Goal: Transaction & Acquisition: Purchase product/service

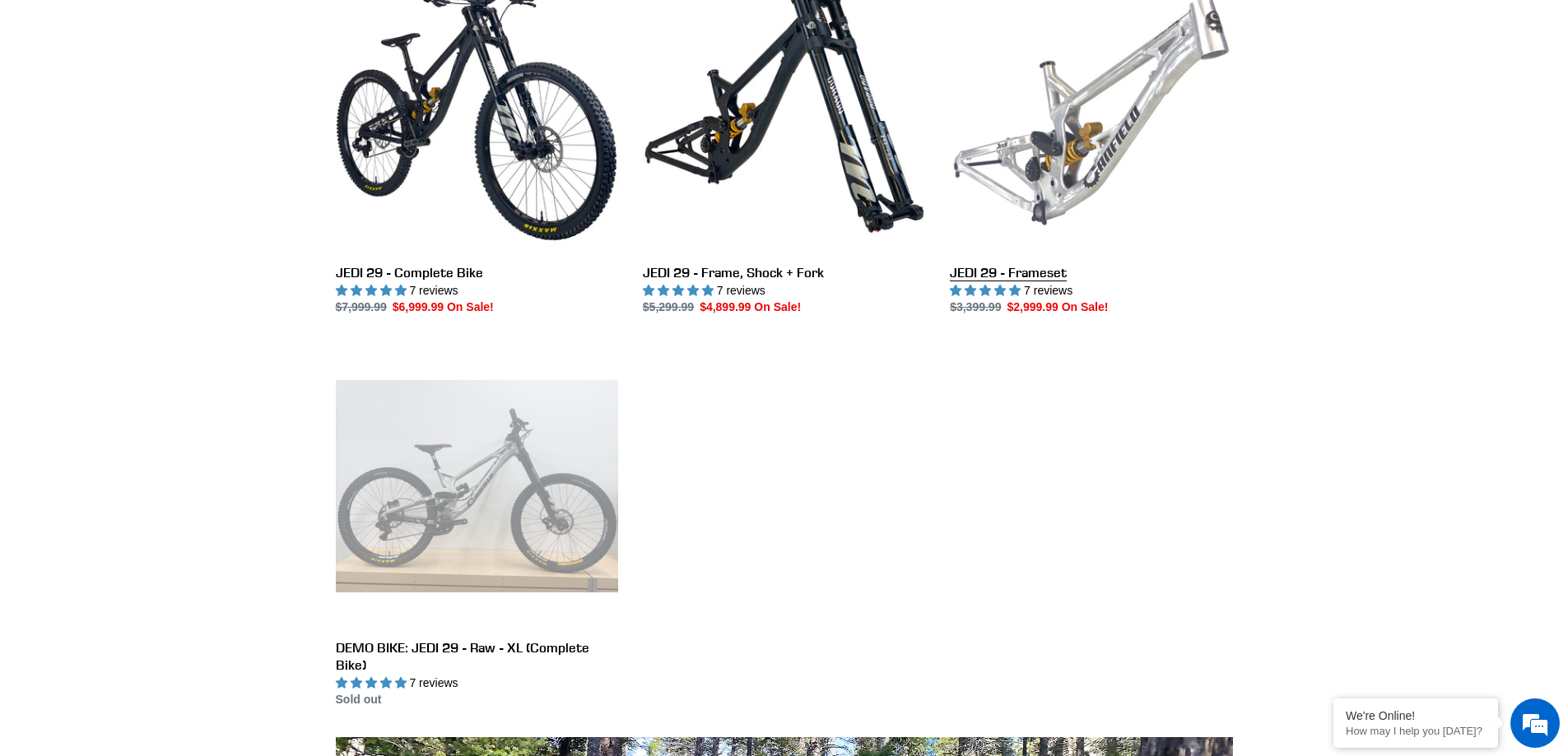
scroll to position [494, 0]
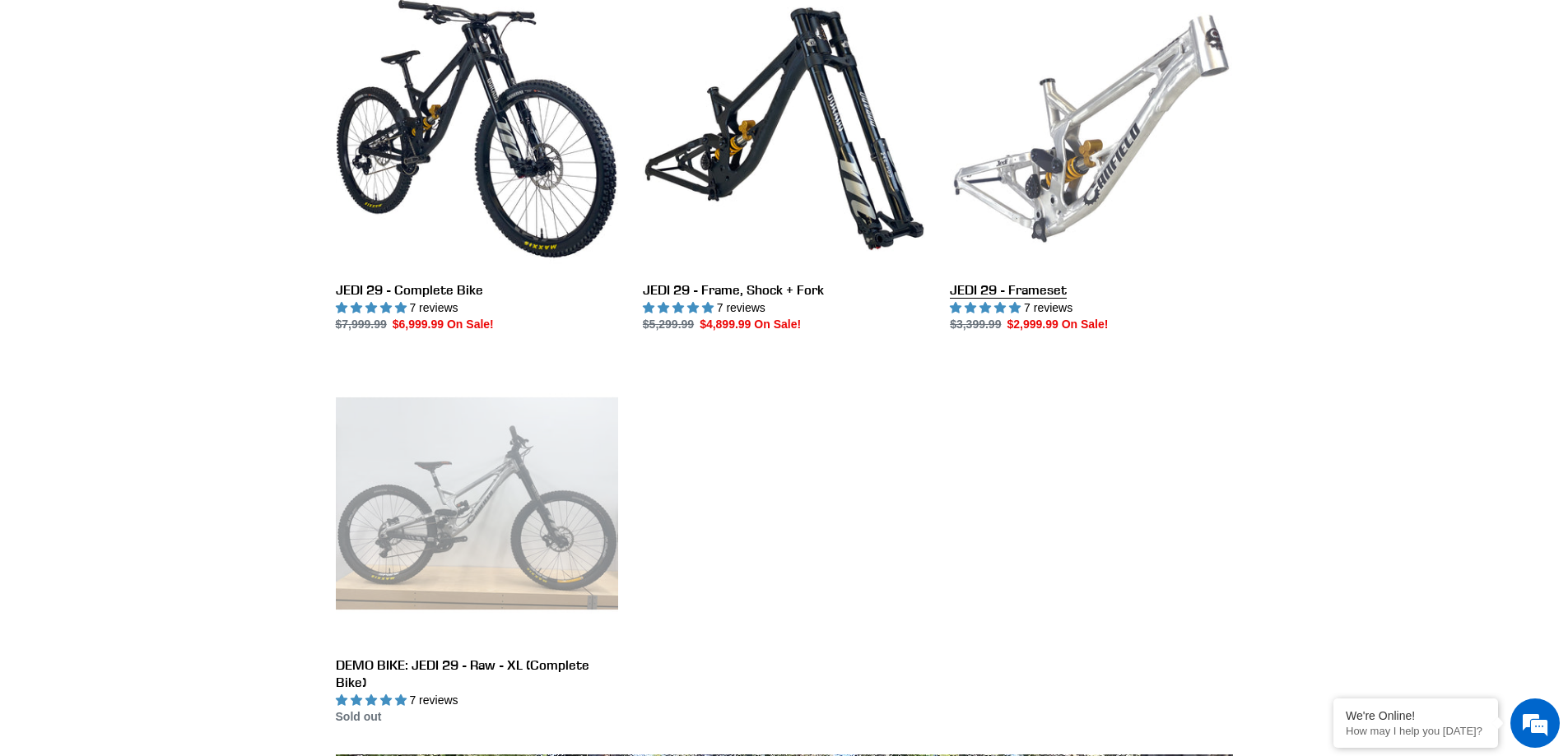
click at [1024, 281] on link "JEDI 29 - Frameset" at bounding box center [1090, 160] width 283 height 346
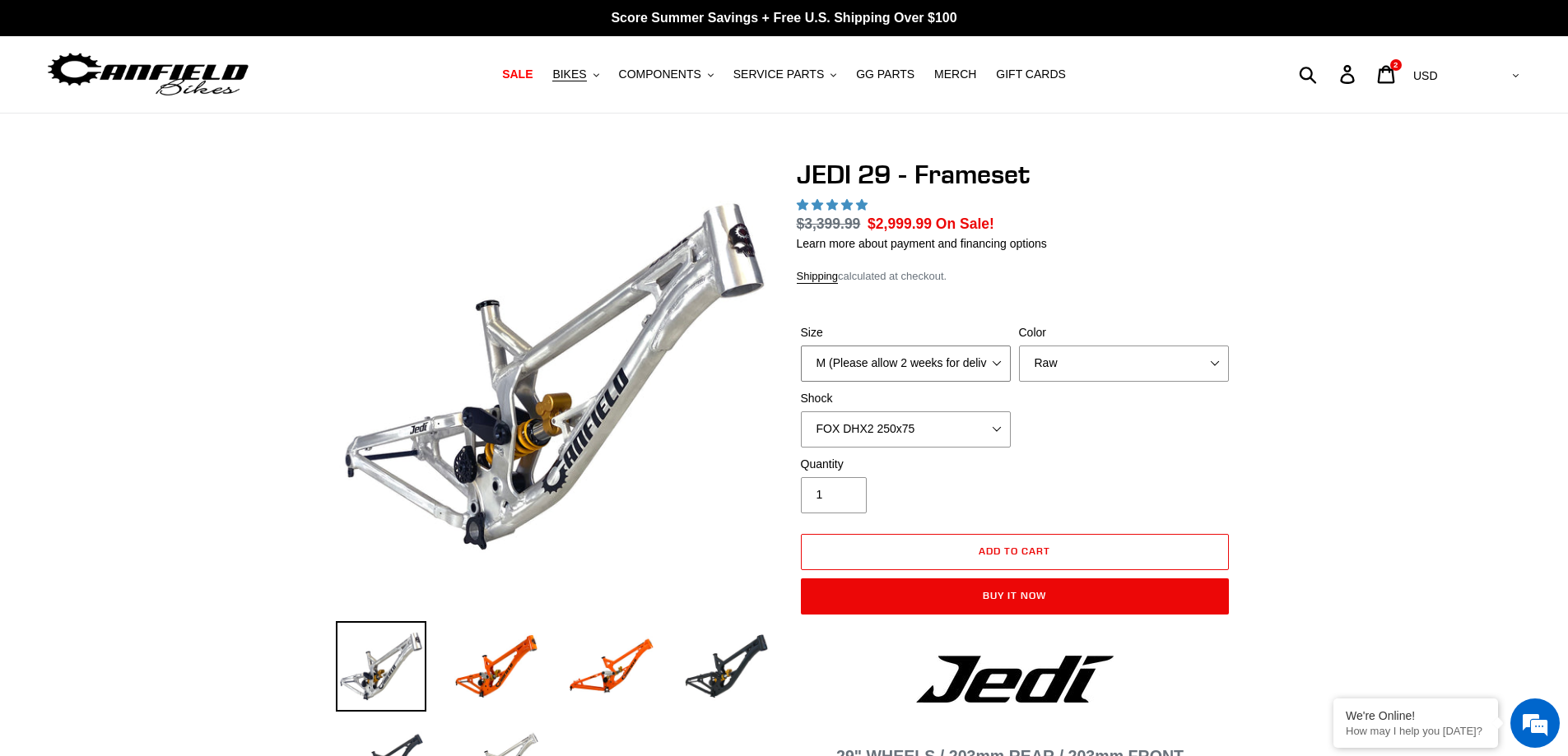
click at [932, 365] on select "M (Please allow 2 weeks for delivery) L (Please allow 2 weeks for delivery) XL" at bounding box center [905, 363] width 210 height 36
drag, startPoint x: 932, startPoint y: 365, endPoint x: 955, endPoint y: 364, distance: 23.0
click at [932, 365] on select "M (Please allow 2 weeks for delivery) L (Please allow 2 weeks for delivery) XL" at bounding box center [905, 363] width 210 height 36
click at [1092, 364] on select "Orange Raw Stealth Black" at bounding box center [1123, 363] width 210 height 36
click at [1019, 345] on select "Orange Raw Stealth Black" at bounding box center [1123, 363] width 210 height 36
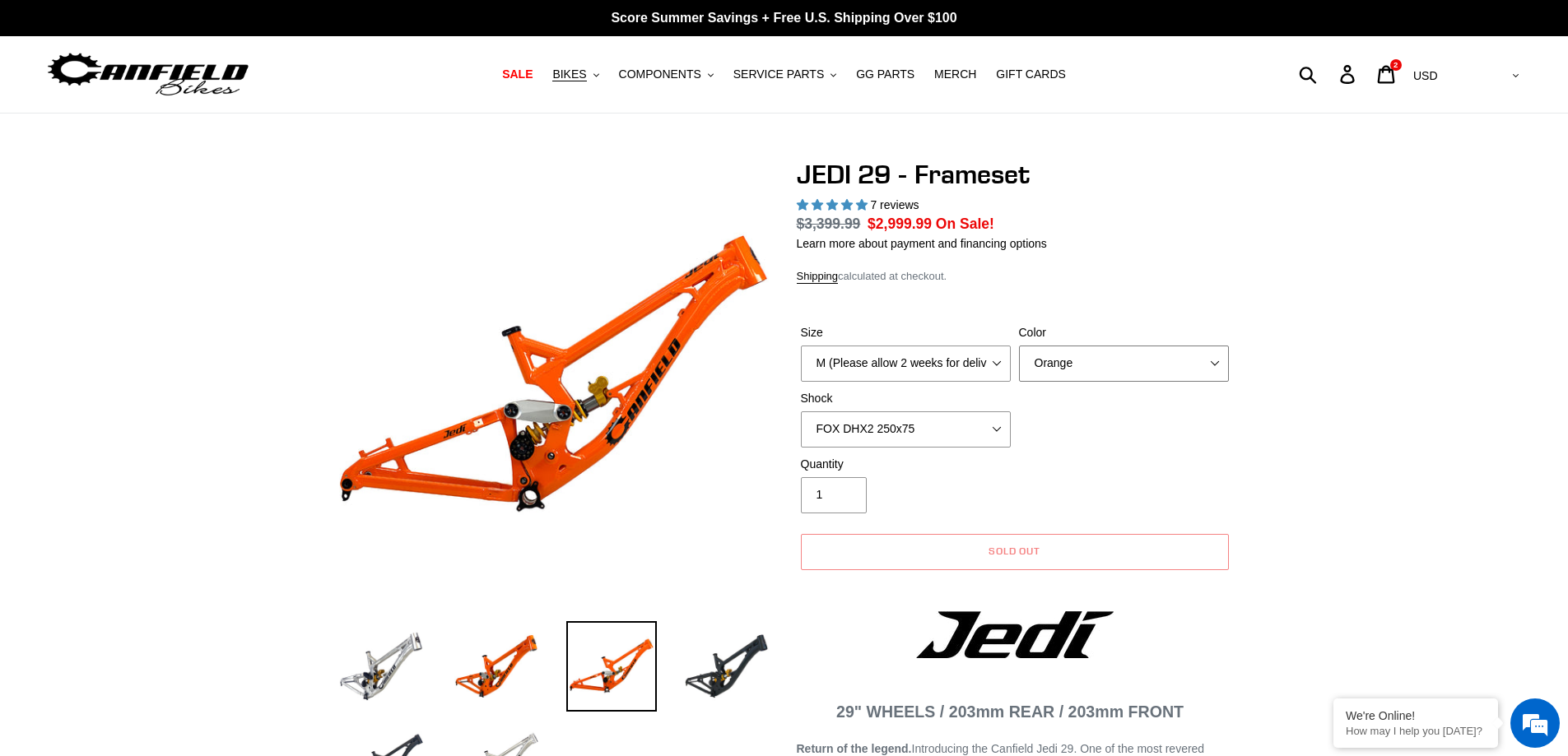
click at [1086, 368] on select "Orange Raw Stealth Black" at bounding box center [1123, 363] width 210 height 36
click at [1019, 345] on select "Orange Raw Stealth Black" at bounding box center [1123, 363] width 210 height 36
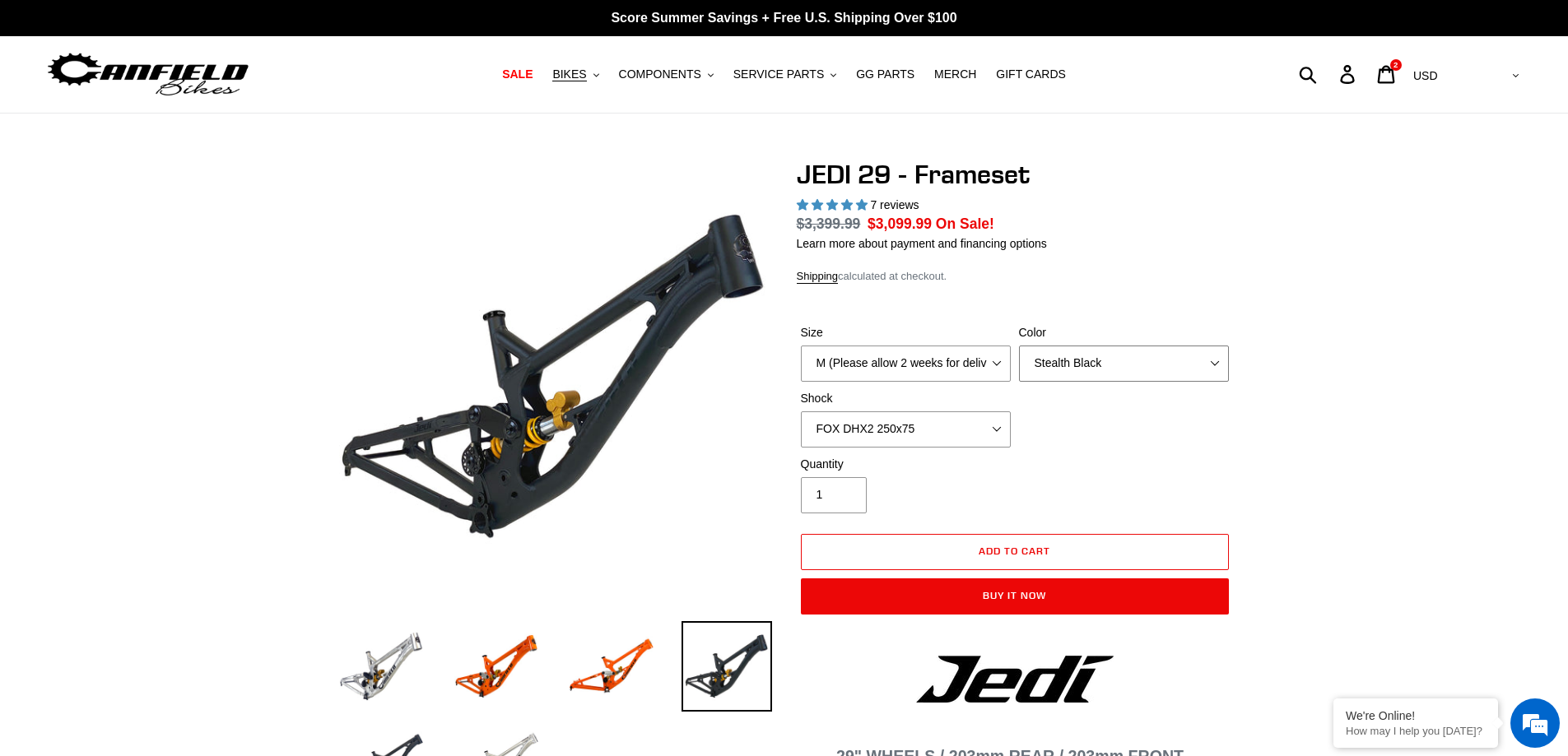
click at [1072, 367] on select "Orange Raw Stealth Black" at bounding box center [1123, 363] width 210 height 36
select select "Orange"
click at [1019, 345] on select "Orange Raw Stealth Black" at bounding box center [1123, 363] width 210 height 36
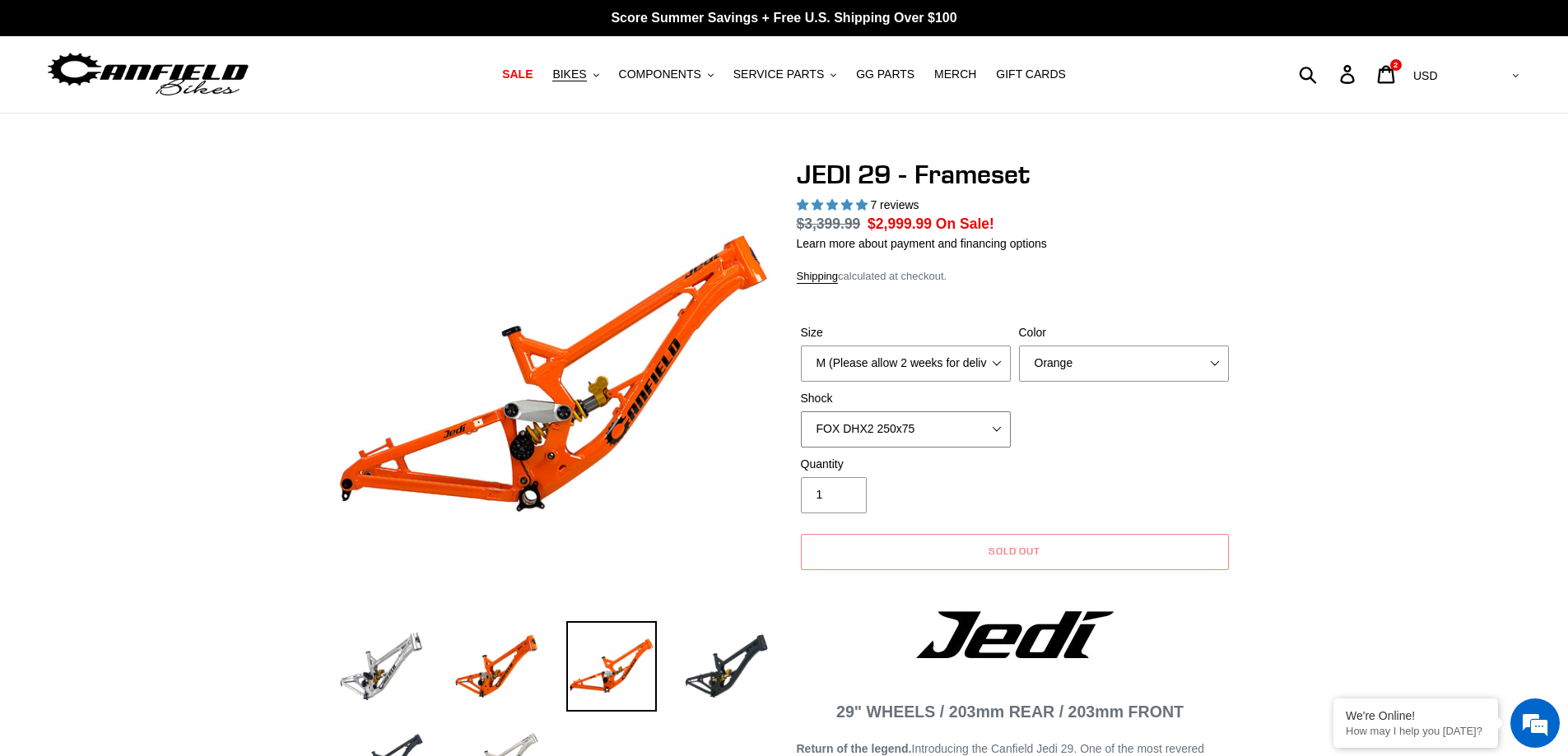
click at [968, 416] on select "No Shock FOX DHX2 250x75 RockShox Vivid Ultimate DH 250x75 EXT e-Storia LOX V3" at bounding box center [905, 429] width 210 height 36
click at [961, 425] on select "No Shock FOX DHX2 250x75 RockShox Vivid Ultimate DH 250x75 EXT e-Storia LOX V3" at bounding box center [905, 429] width 210 height 36
click at [801, 412] on select "No Shock FOX DHX2 250x75 RockShox Vivid Ultimate DH 250x75 EXT e-Storia LOX V3" at bounding box center [905, 429] width 210 height 36
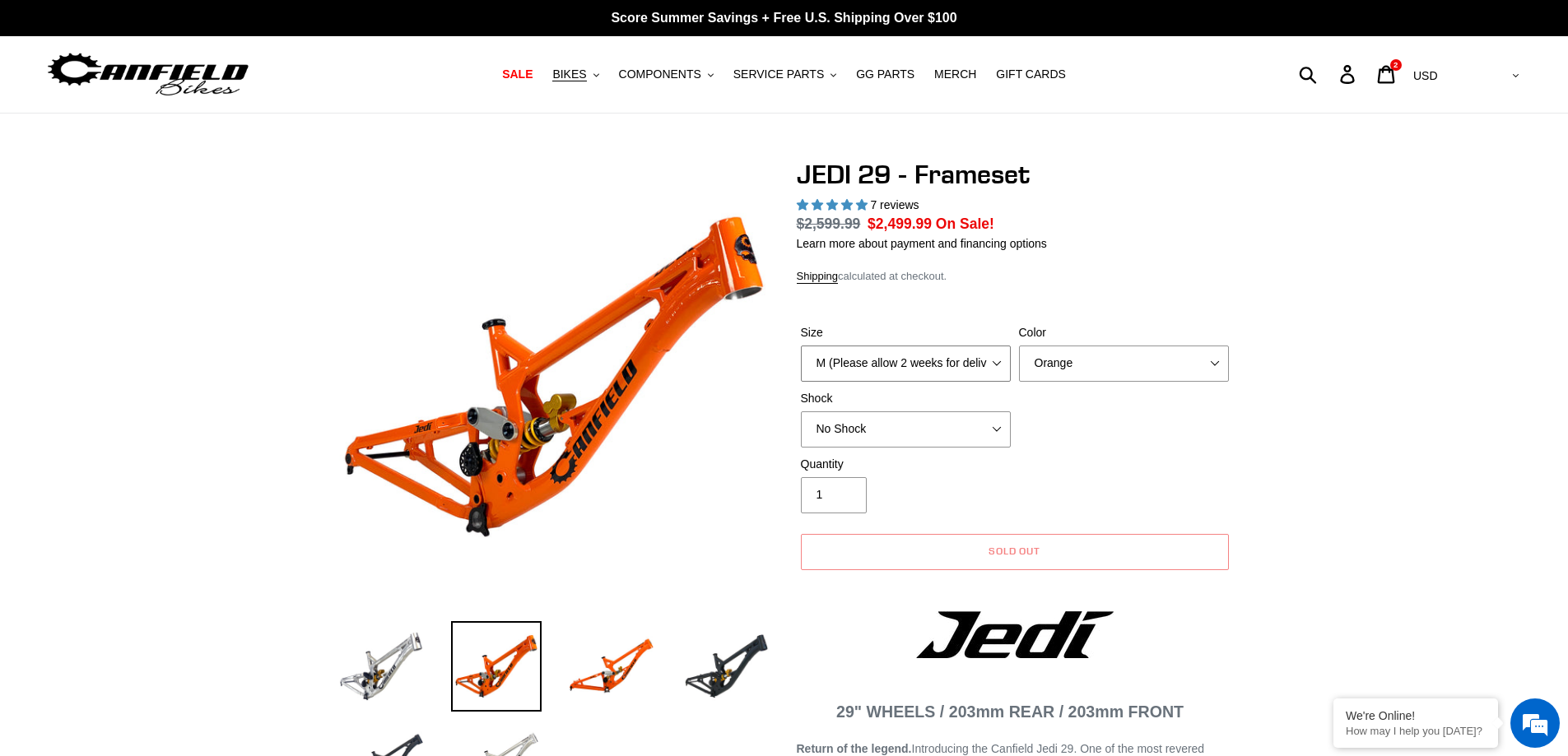
click at [966, 370] on select "M (Please allow 2 weeks for delivery) L (Please allow 2 weeks for delivery) XL" at bounding box center [905, 363] width 210 height 36
click at [1089, 490] on div "Quantity 1" at bounding box center [1015, 489] width 436 height 66
click at [929, 432] on select "No Shock FOX DHX2 250x75 RockShox Vivid Ultimate DH 250x75 EXT e-Storia LOX V3" at bounding box center [905, 429] width 210 height 36
click at [801, 412] on select "No Shock FOX DHX2 250x75 RockShox Vivid Ultimate DH 250x75 EXT e-Storia LOX V3" at bounding box center [905, 429] width 210 height 36
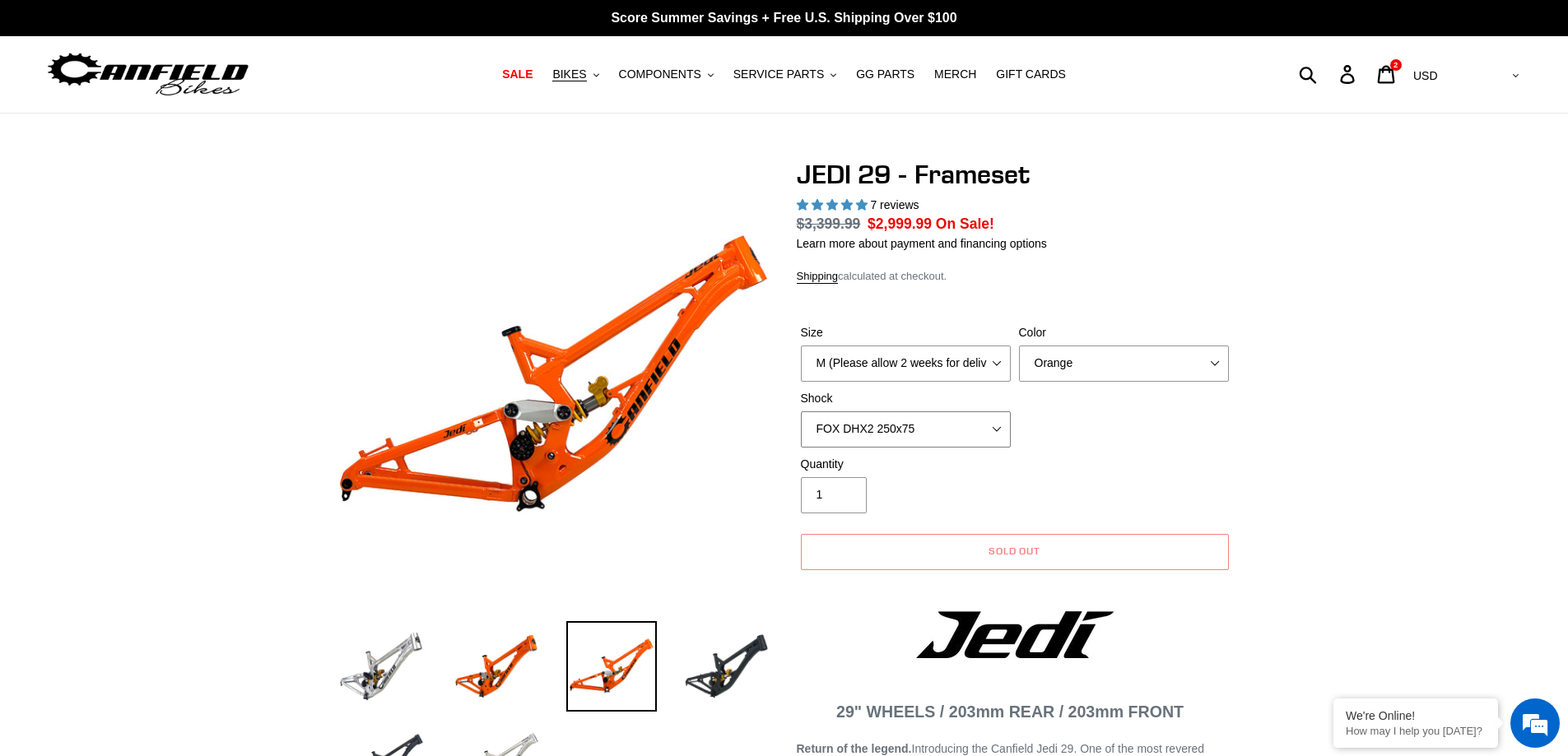
click at [932, 416] on select "No Shock FOX DHX2 250x75 RockShox Vivid Ultimate DH 250x75 EXT e-Storia LOX V3" at bounding box center [905, 429] width 210 height 36
select select "No Shock"
click at [801, 412] on select "No Shock FOX DHX2 250x75 RockShox Vivid Ultimate DH 250x75 EXT e-Storia LOX V3" at bounding box center [905, 429] width 210 height 36
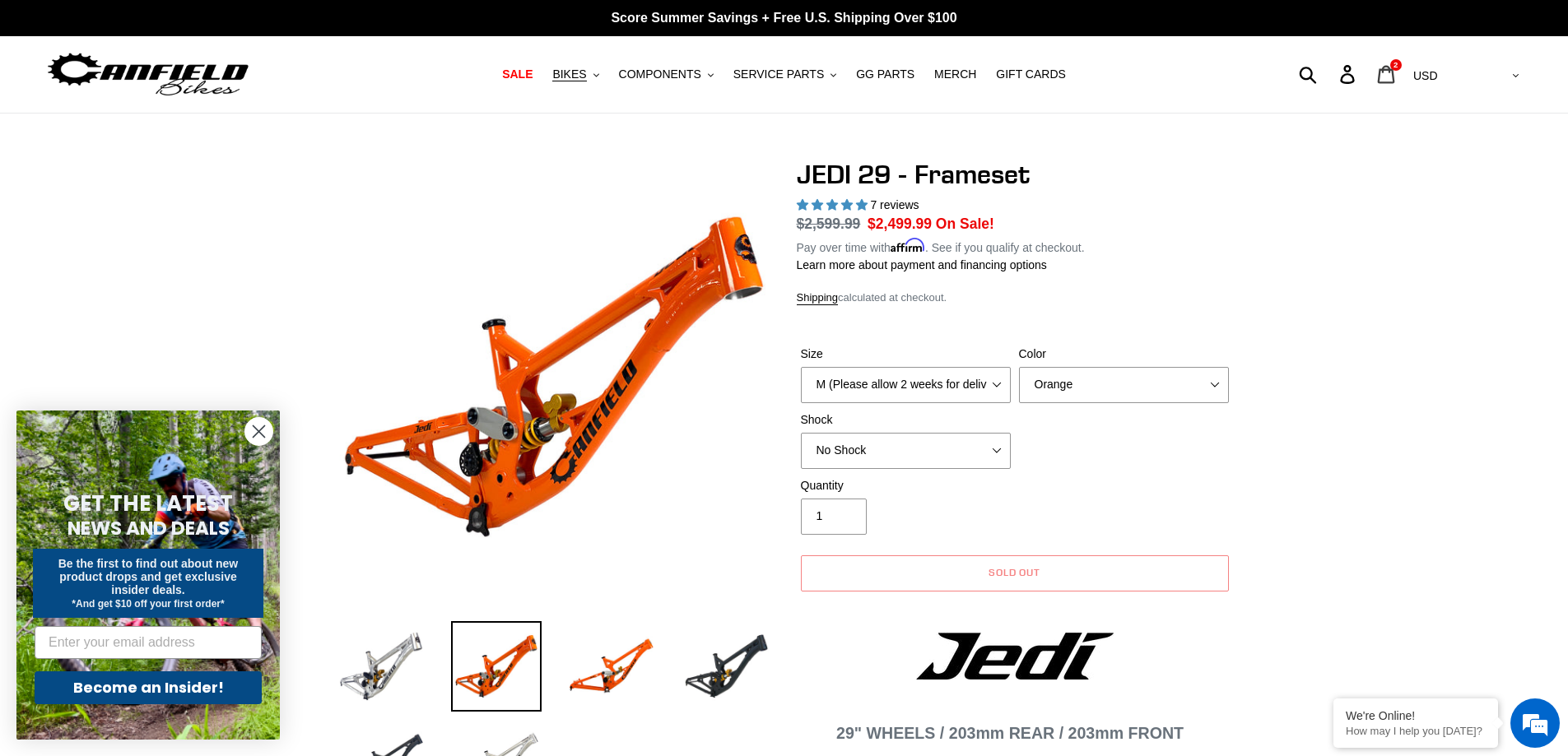
click at [1395, 72] on icon at bounding box center [1386, 75] width 18 height 19
